Goal: Information Seeking & Learning: Check status

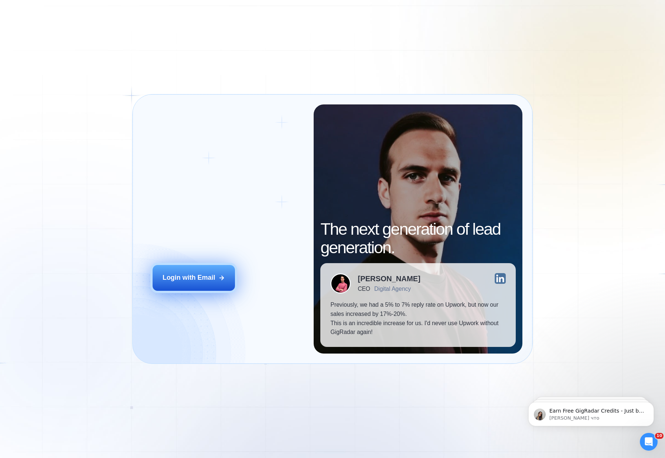
click at [191, 279] on div "Login with Email" at bounding box center [189, 277] width 52 height 9
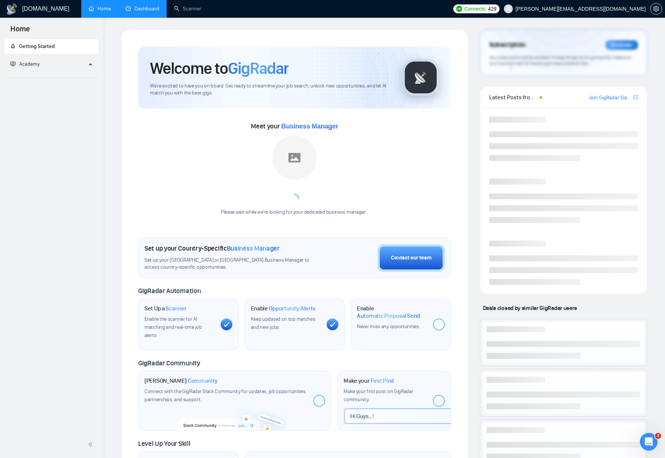
click at [126, 12] on link "Dashboard" at bounding box center [143, 9] width 34 height 6
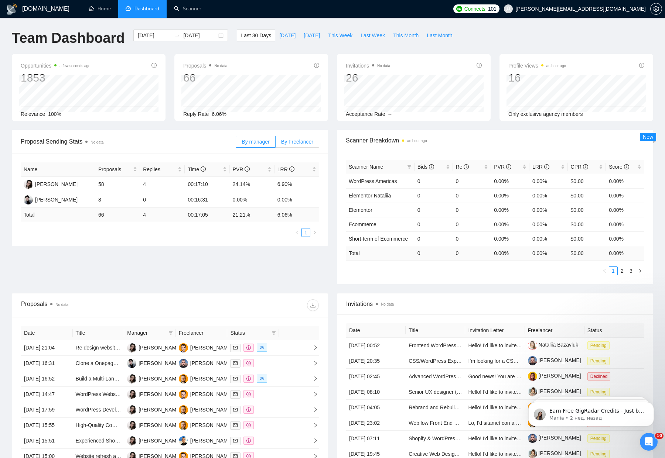
click at [295, 143] on span "By Freelancer" at bounding box center [297, 142] width 32 height 6
click at [276, 144] on input "By Freelancer" at bounding box center [276, 144] width 0 height 0
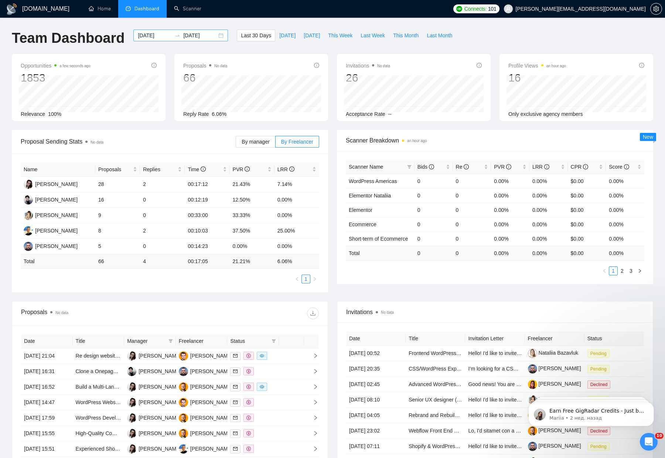
drag, startPoint x: 218, startPoint y: 35, endPoint x: 214, endPoint y: 37, distance: 4.8
click at [218, 35] on div "[DATE] [DATE]" at bounding box center [180, 36] width 95 height 12
click at [215, 36] on div "[DATE] [DATE]" at bounding box center [180, 36] width 95 height 12
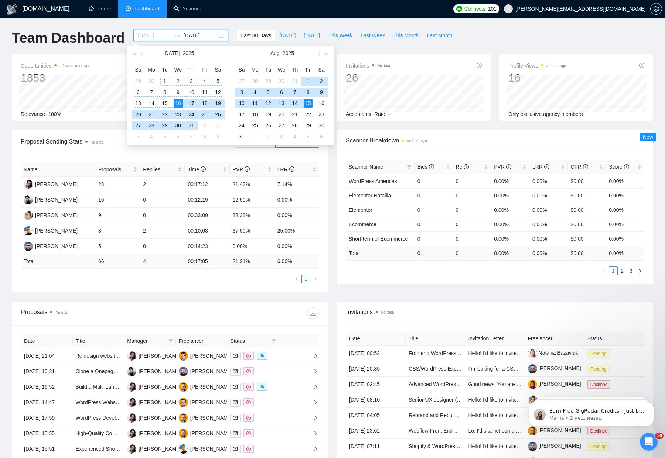
type input "[DATE]"
drag, startPoint x: 165, startPoint y: 81, endPoint x: 181, endPoint y: 103, distance: 27.1
click at [165, 81] on div "1" at bounding box center [164, 81] width 9 height 9
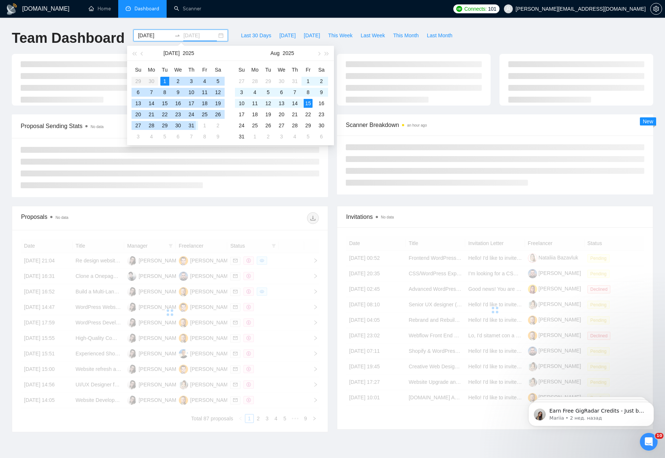
type input "[DATE]"
click at [193, 124] on div "31" at bounding box center [191, 125] width 9 height 9
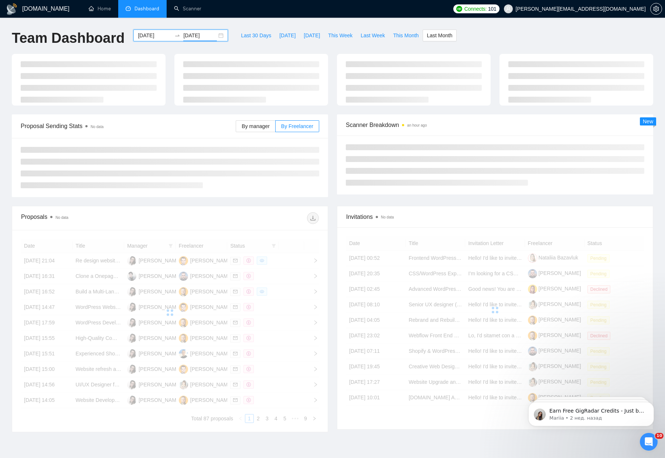
click at [394, 51] on div "Last 30 Days [DATE] [DATE] This Week Last Week This Month Last Month" at bounding box center [346, 42] width 228 height 24
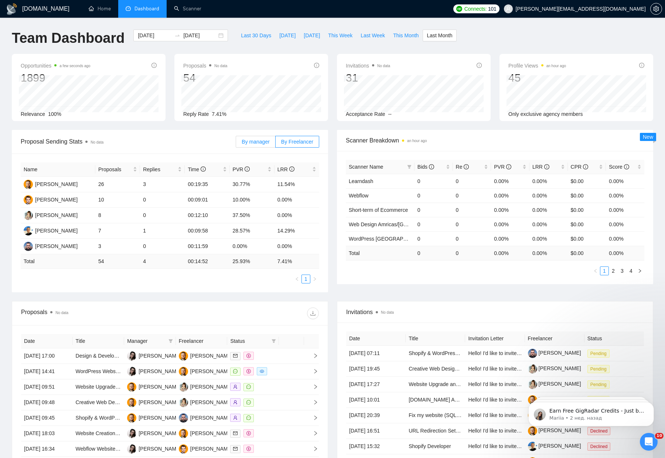
click at [257, 141] on span "By manager" at bounding box center [256, 142] width 28 height 6
click at [247, 145] on label "By manager" at bounding box center [256, 142] width 40 height 12
click at [236, 144] on input "By manager" at bounding box center [236, 144] width 0 height 0
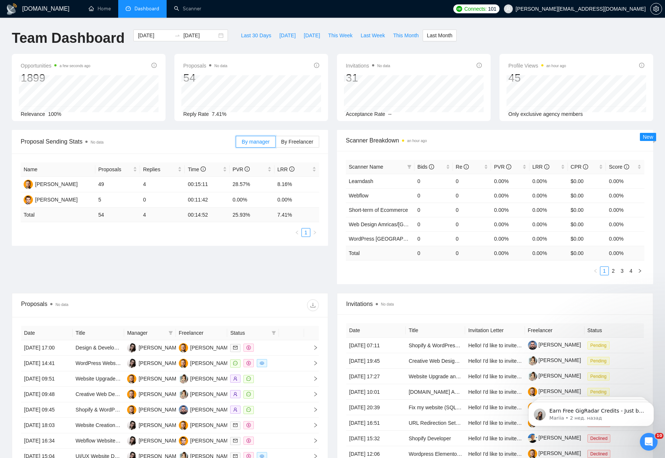
scroll to position [0, 0]
click at [301, 139] on span "By Freelancer" at bounding box center [297, 142] width 32 height 6
click at [276, 143] on input "By Freelancer" at bounding box center [276, 143] width 0 height 0
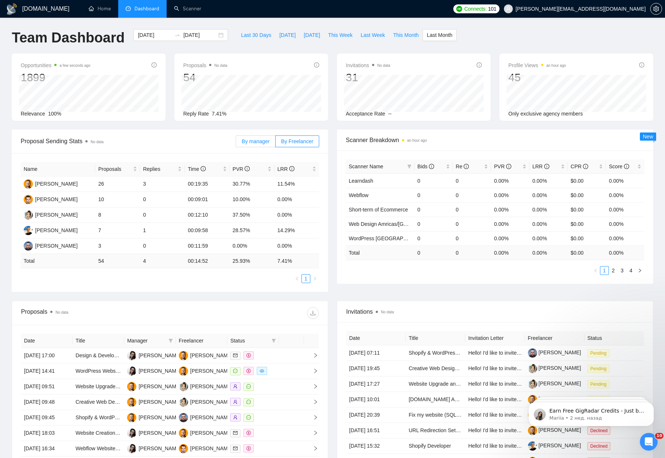
click at [258, 140] on span "By manager" at bounding box center [256, 142] width 28 height 6
click at [236, 143] on input "By manager" at bounding box center [236, 143] width 0 height 0
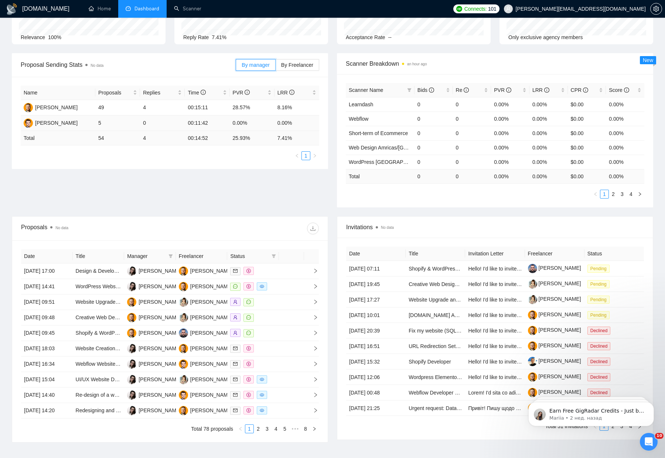
scroll to position [0, 0]
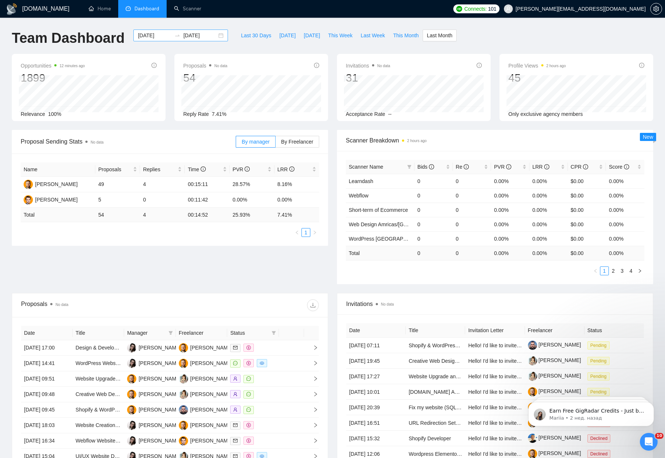
click at [212, 36] on div "[DATE] [DATE]" at bounding box center [180, 36] width 95 height 12
click at [216, 35] on div "[DATE] [DATE]" at bounding box center [180, 36] width 95 height 12
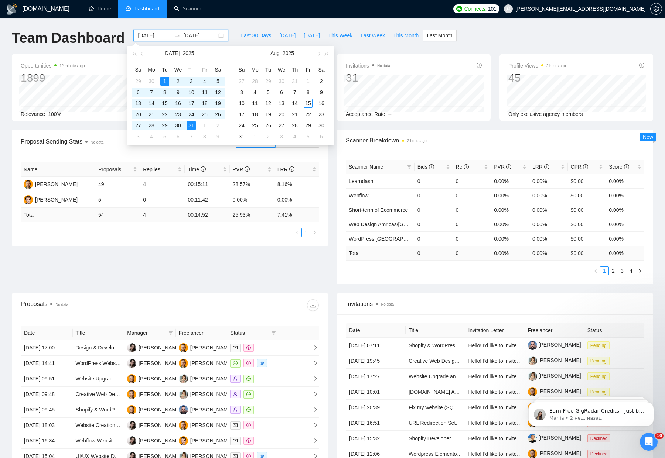
click at [215, 35] on div "[DATE] [DATE]" at bounding box center [180, 36] width 95 height 12
click at [280, 17] on ul "Home Dashboard Scanner" at bounding box center [263, 9] width 372 height 18
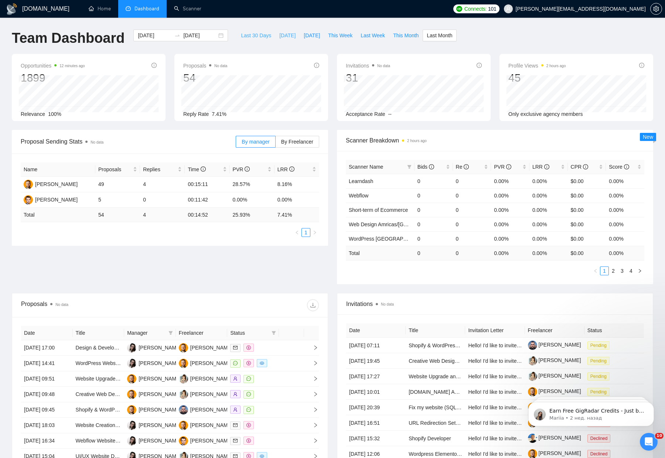
drag, startPoint x: 252, startPoint y: 35, endPoint x: 281, endPoint y: 38, distance: 28.6
click at [252, 35] on span "Last 30 Days" at bounding box center [256, 35] width 30 height 8
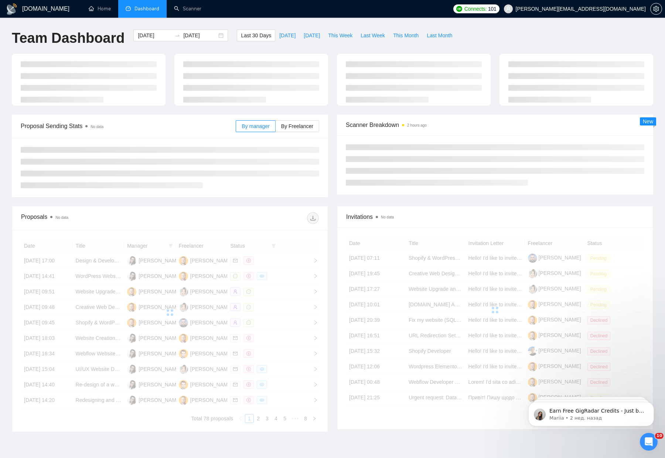
type input "[DATE]"
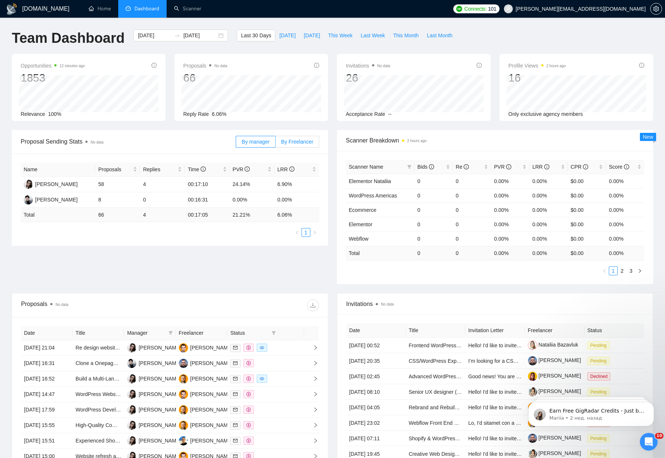
click at [302, 144] on span "By Freelancer" at bounding box center [297, 142] width 32 height 6
click at [276, 144] on input "By Freelancer" at bounding box center [276, 144] width 0 height 0
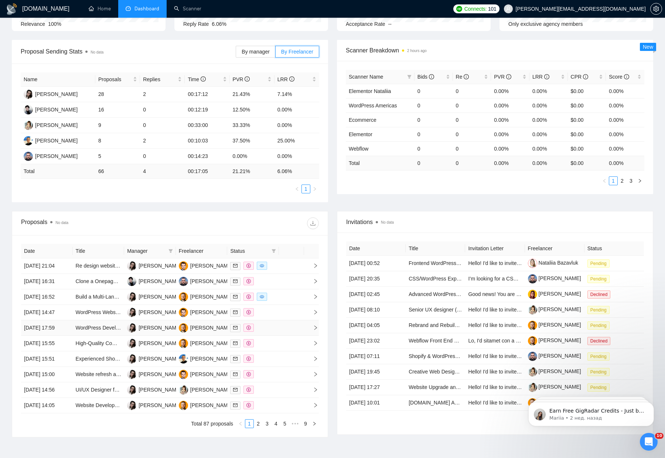
scroll to position [34, 0]
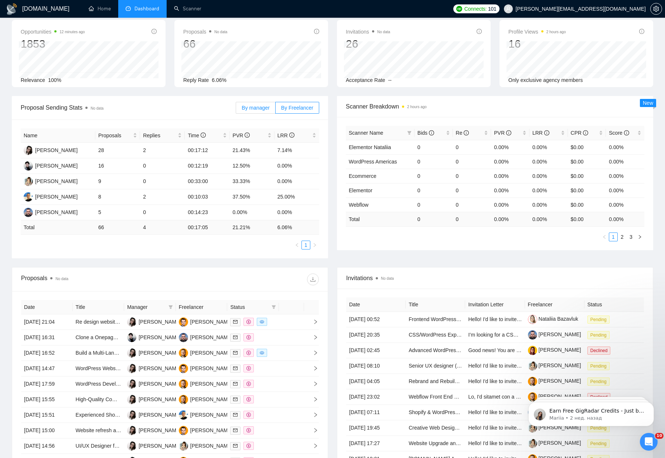
click at [256, 112] on label "By manager" at bounding box center [256, 108] width 40 height 12
click at [236, 110] on input "By manager" at bounding box center [236, 110] width 0 height 0
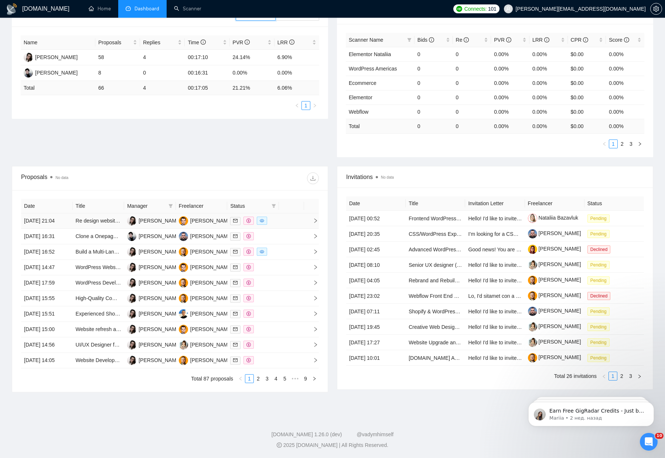
scroll to position [161, 0]
click at [171, 204] on icon "filter" at bounding box center [170, 206] width 4 height 4
click at [129, 241] on span "[PERSON_NAME]" at bounding box center [146, 244] width 42 height 6
checkbox input "true"
click at [204, 95] on div "Proposal Sending Stats No data By manager By Freelancer Name Proposals Replies …" at bounding box center [332, 84] width 650 height 163
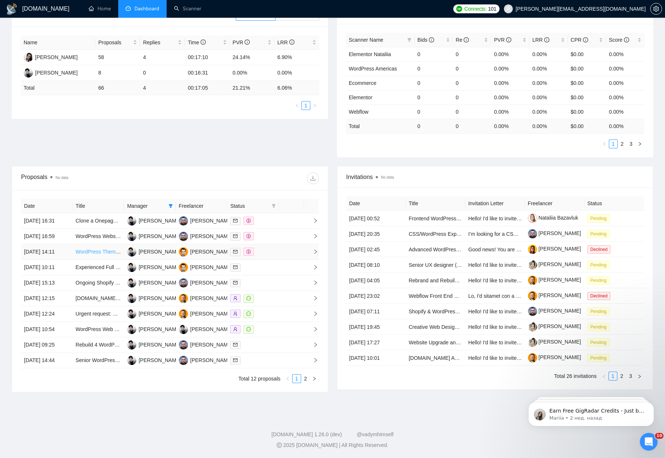
scroll to position [157, 0]
click at [61, 245] on td "[DATE] 14:11" at bounding box center [47, 253] width 52 height 16
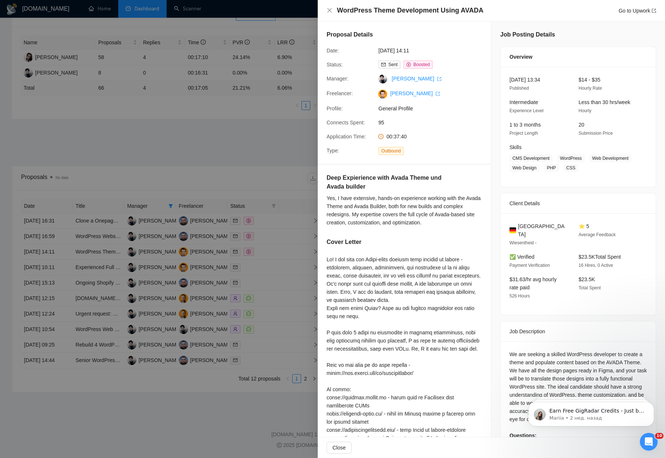
click at [61, 240] on div at bounding box center [332, 229] width 665 height 458
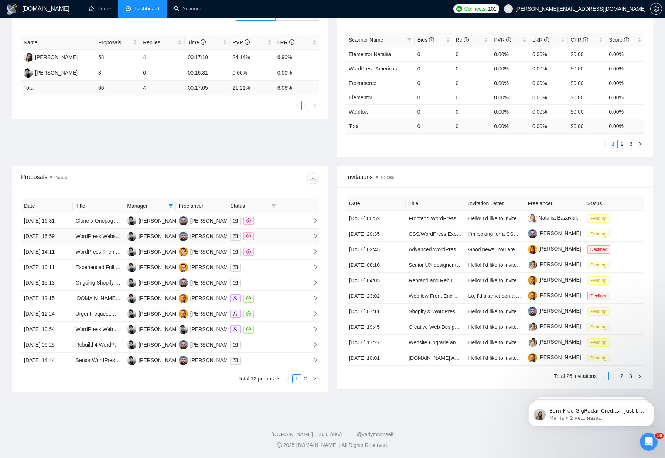
click at [65, 229] on td "[DATE] 16:59" at bounding box center [47, 237] width 52 height 16
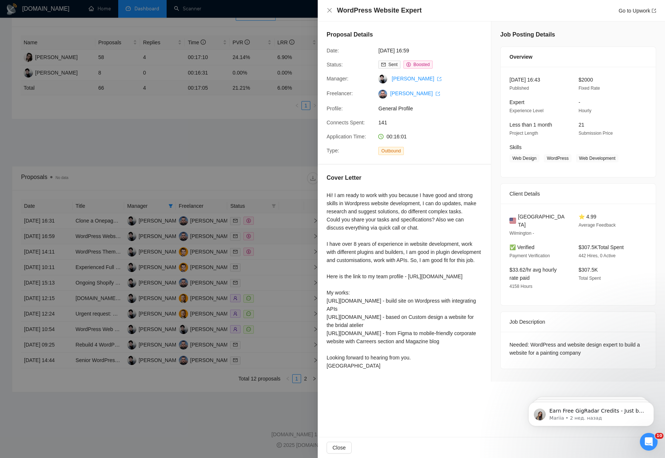
click at [66, 215] on div at bounding box center [332, 229] width 665 height 458
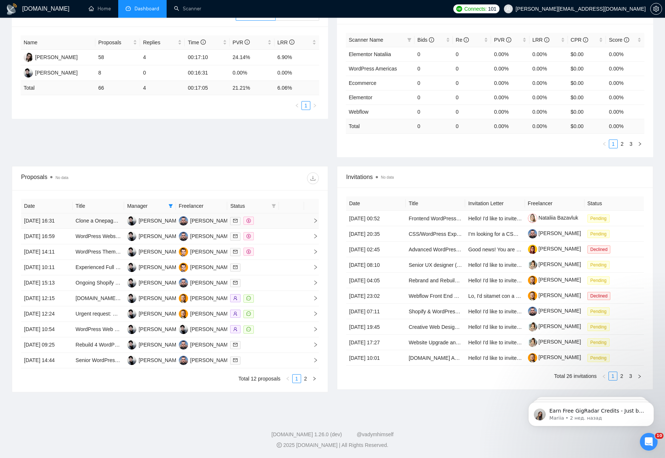
click at [66, 214] on td "[DATE] 16:31" at bounding box center [47, 222] width 52 height 16
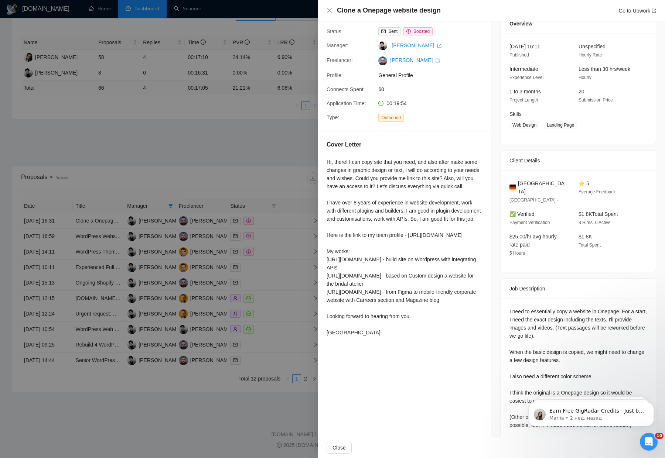
scroll to position [63, 0]
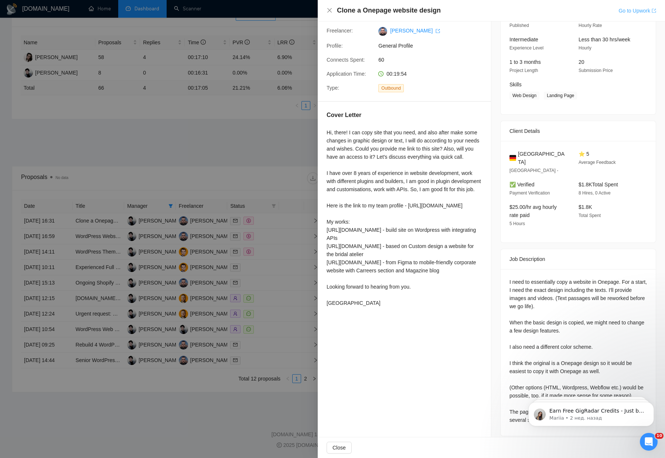
click at [633, 10] on link "Go to Upwork" at bounding box center [637, 11] width 38 height 6
click at [237, 91] on div at bounding box center [332, 229] width 665 height 458
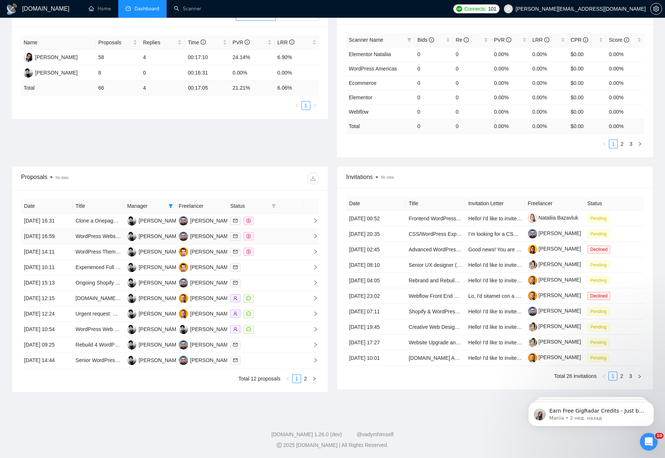
click at [61, 229] on td "[DATE] 16:59" at bounding box center [47, 237] width 52 height 16
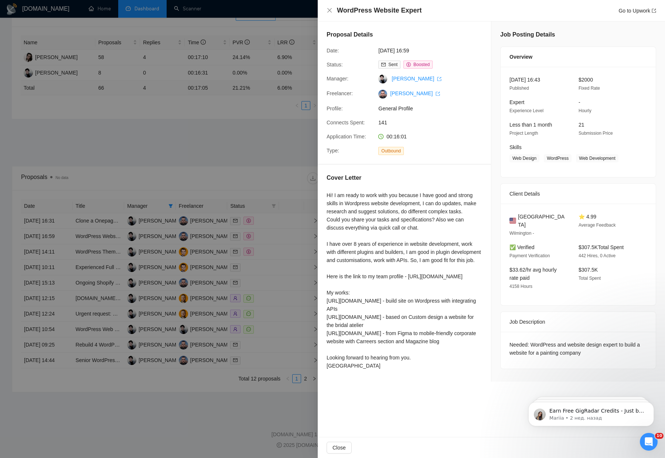
scroll to position [0, 0]
drag, startPoint x: 338, startPoint y: 11, endPoint x: 476, endPoint y: 17, distance: 138.3
click at [476, 17] on div "WordPress Website Expert Go to Upwork" at bounding box center [491, 10] width 347 height 21
click at [431, 13] on div "WordPress Website Expert Go to Upwork" at bounding box center [496, 10] width 319 height 9
drag, startPoint x: 423, startPoint y: 11, endPoint x: 338, endPoint y: 10, distance: 85.7
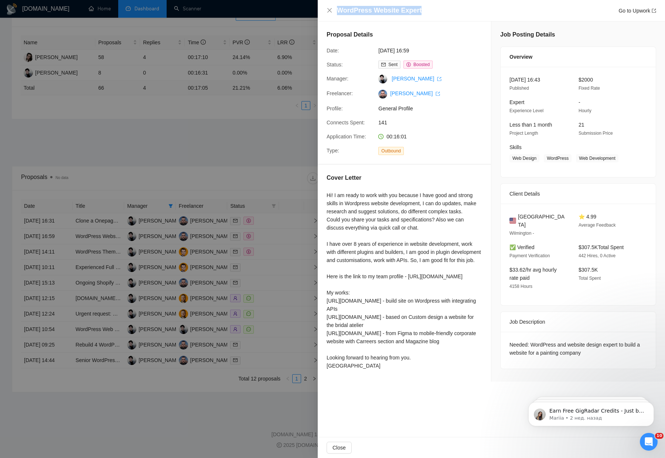
click at [338, 12] on div "WordPress Website Expert Go to Upwork" at bounding box center [496, 10] width 319 height 9
copy h4 "WordPress Website Expert"
click at [280, 233] on div at bounding box center [332, 229] width 665 height 458
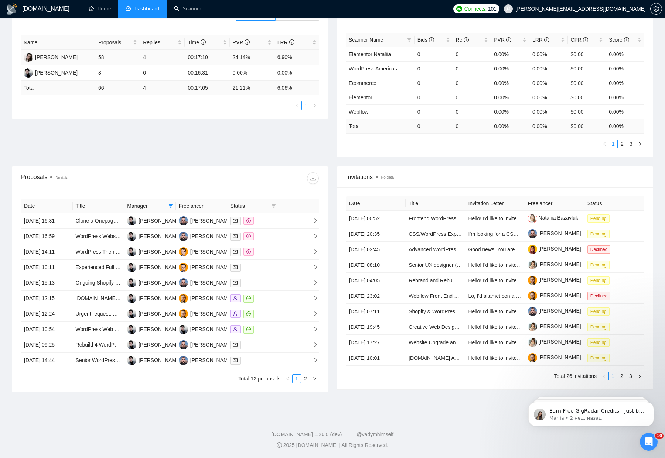
scroll to position [161, 0]
click at [170, 204] on icon "filter" at bounding box center [170, 206] width 4 height 4
click at [120, 217] on input "checkbox" at bounding box center [119, 220] width 6 height 6
checkbox input "true"
click at [116, 226] on li "[PERSON_NAME]" at bounding box center [142, 232] width 60 height 12
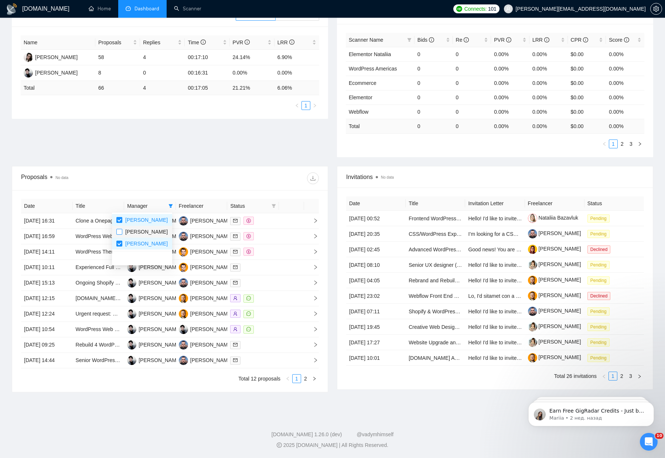
checkbox input "true"
click at [119, 217] on input "checkbox" at bounding box center [119, 220] width 6 height 6
checkbox input "false"
click at [154, 129] on div "Proposal Sending Stats No data By manager By Freelancer Name Proposals Replies …" at bounding box center [332, 84] width 650 height 163
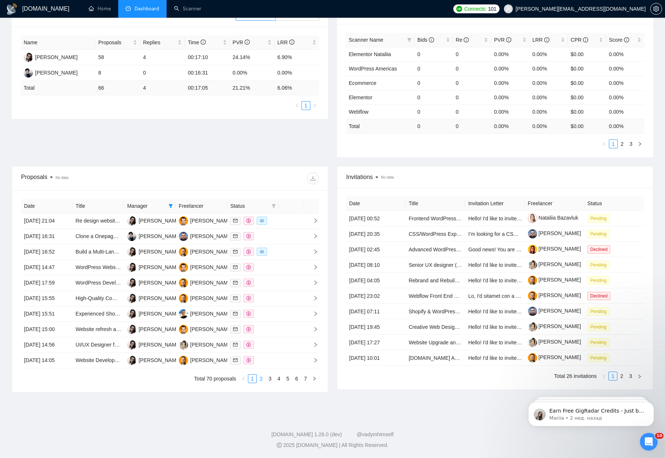
click at [263, 383] on link "2" at bounding box center [261, 379] width 8 height 8
click at [55, 229] on td "[DATE] 16:49" at bounding box center [47, 237] width 52 height 16
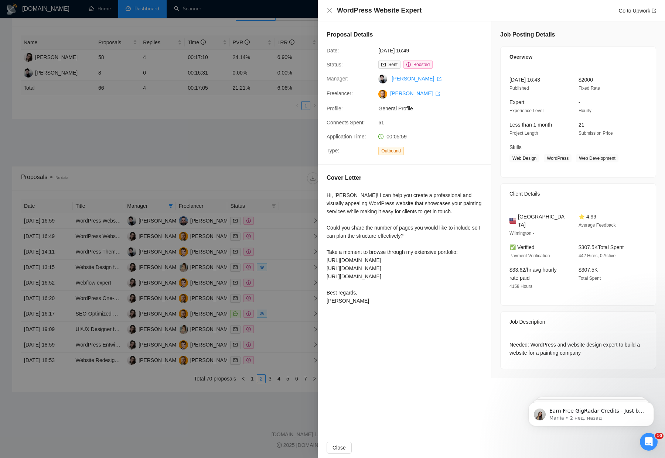
click at [55, 216] on div at bounding box center [332, 229] width 665 height 458
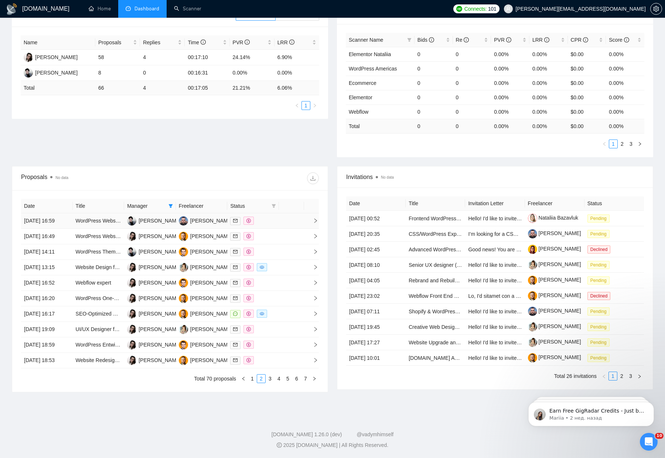
click at [61, 214] on td "[DATE] 16:59" at bounding box center [47, 222] width 52 height 16
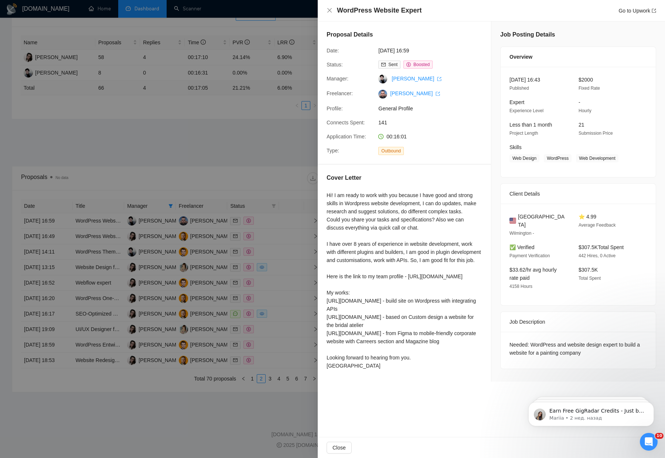
click at [56, 219] on div at bounding box center [332, 229] width 665 height 458
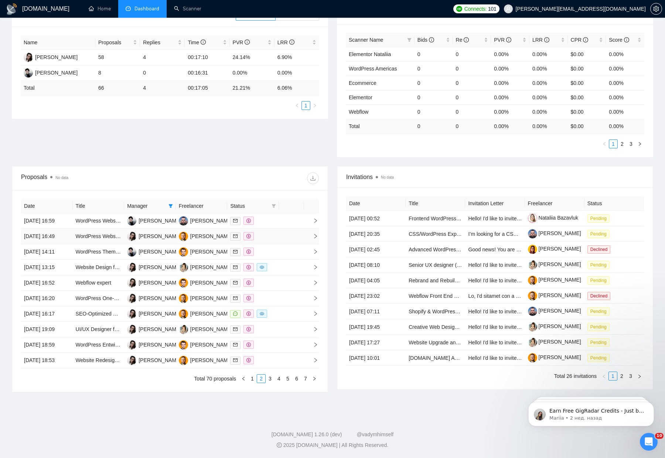
click at [65, 229] on td "[DATE] 16:49" at bounding box center [47, 237] width 52 height 16
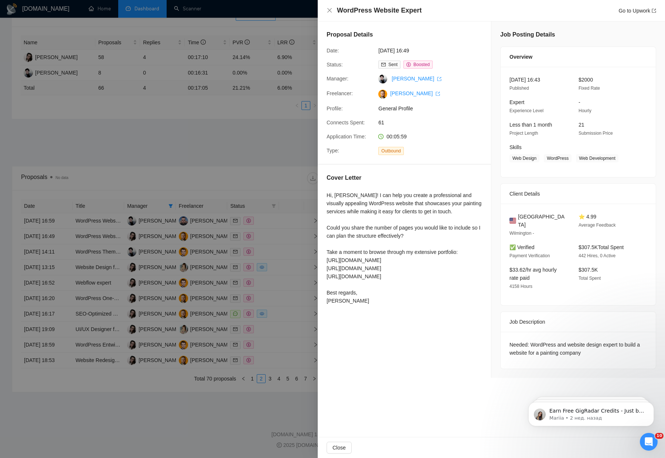
click at [297, 221] on div at bounding box center [332, 229] width 665 height 458
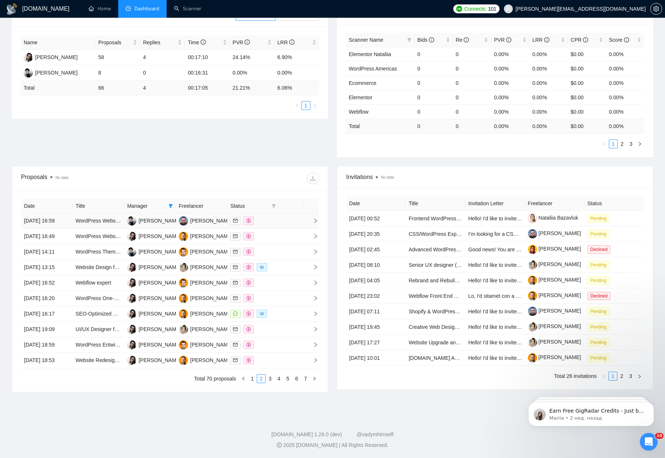
click at [61, 214] on td "[DATE] 16:59" at bounding box center [47, 222] width 52 height 16
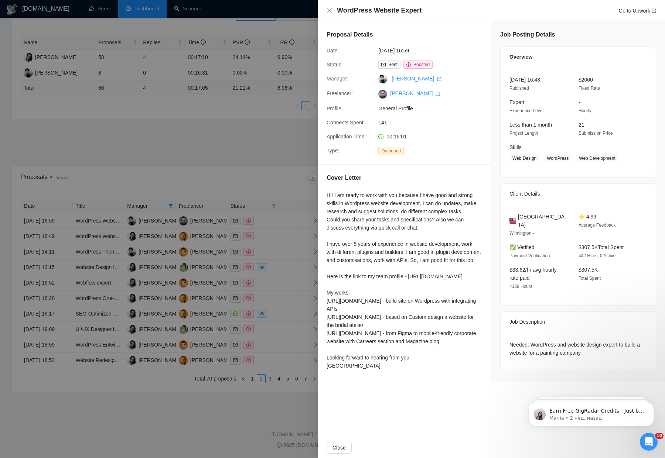
click at [173, 68] on div at bounding box center [332, 229] width 665 height 458
